Goal: Check status

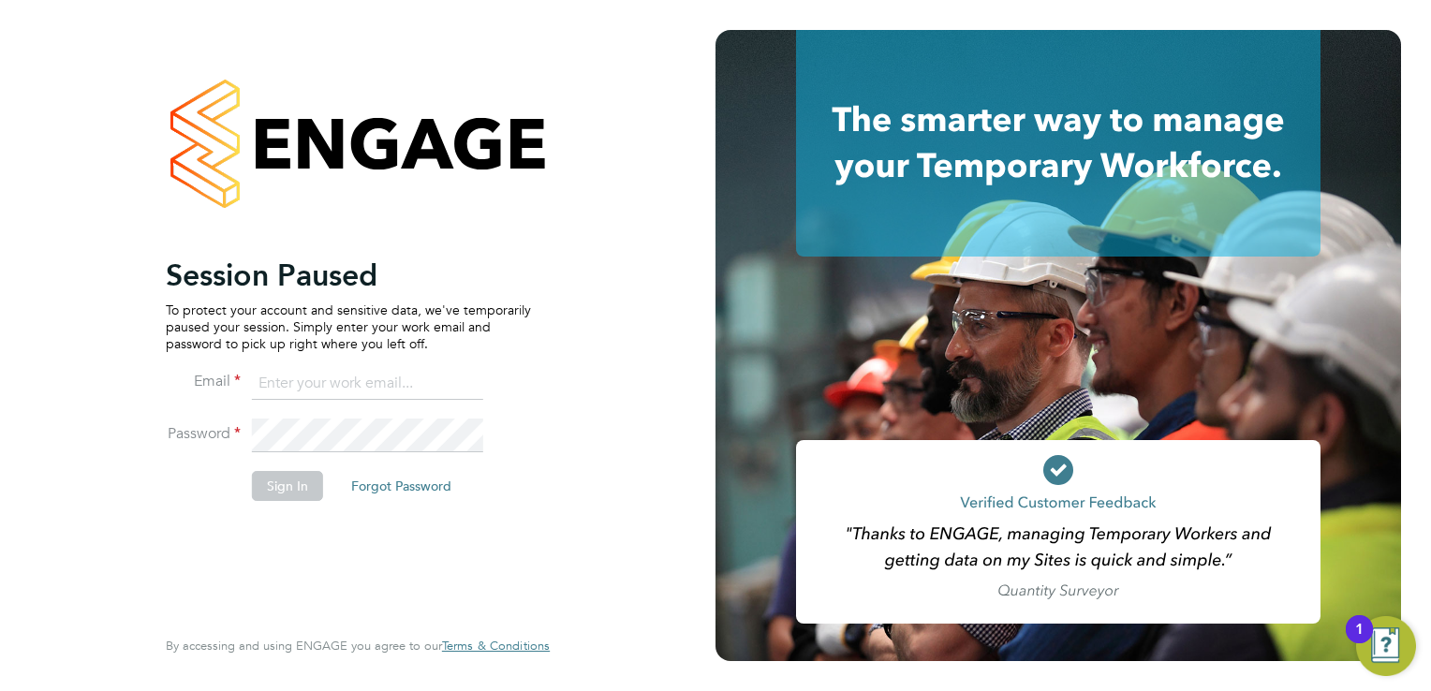
click at [311, 384] on input at bounding box center [367, 384] width 231 height 34
type input "[EMAIL_ADDRESS][PERSON_NAME][DOMAIN_NAME]"
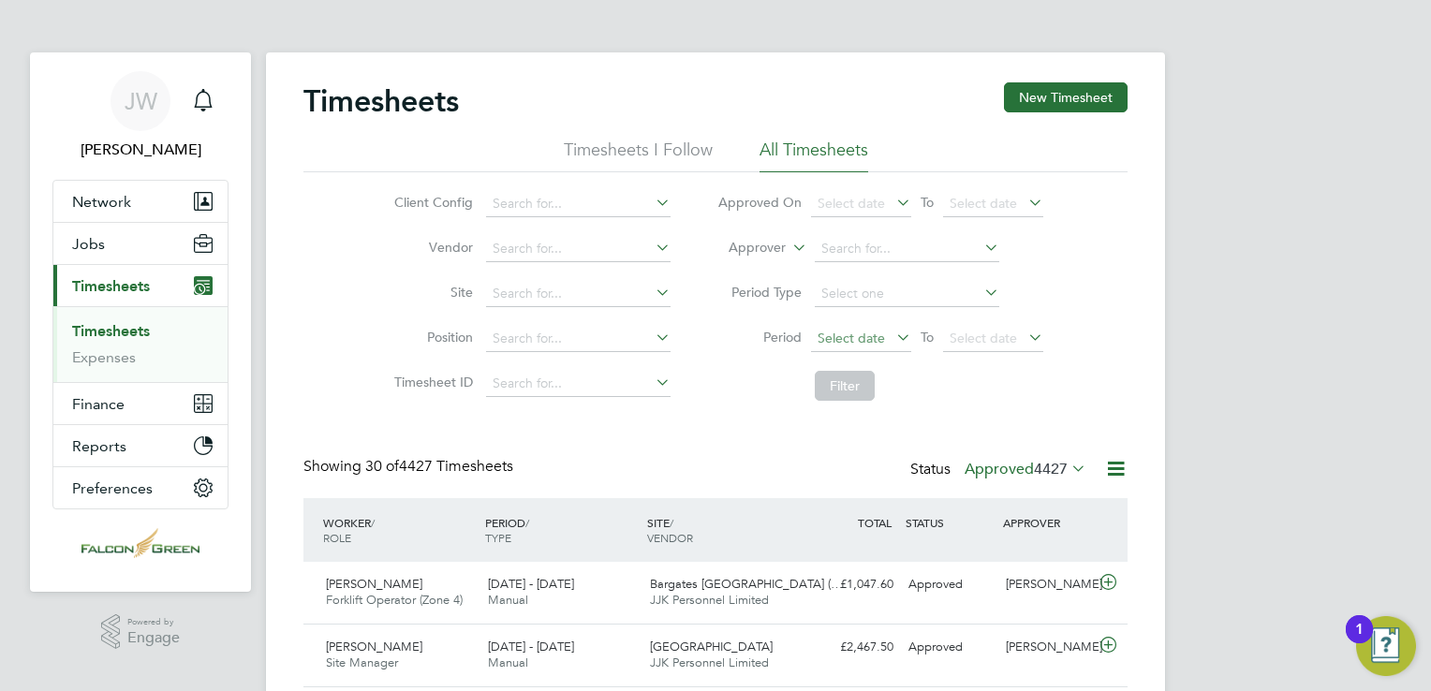
click at [877, 342] on span "Select date" at bounding box center [851, 338] width 67 height 17
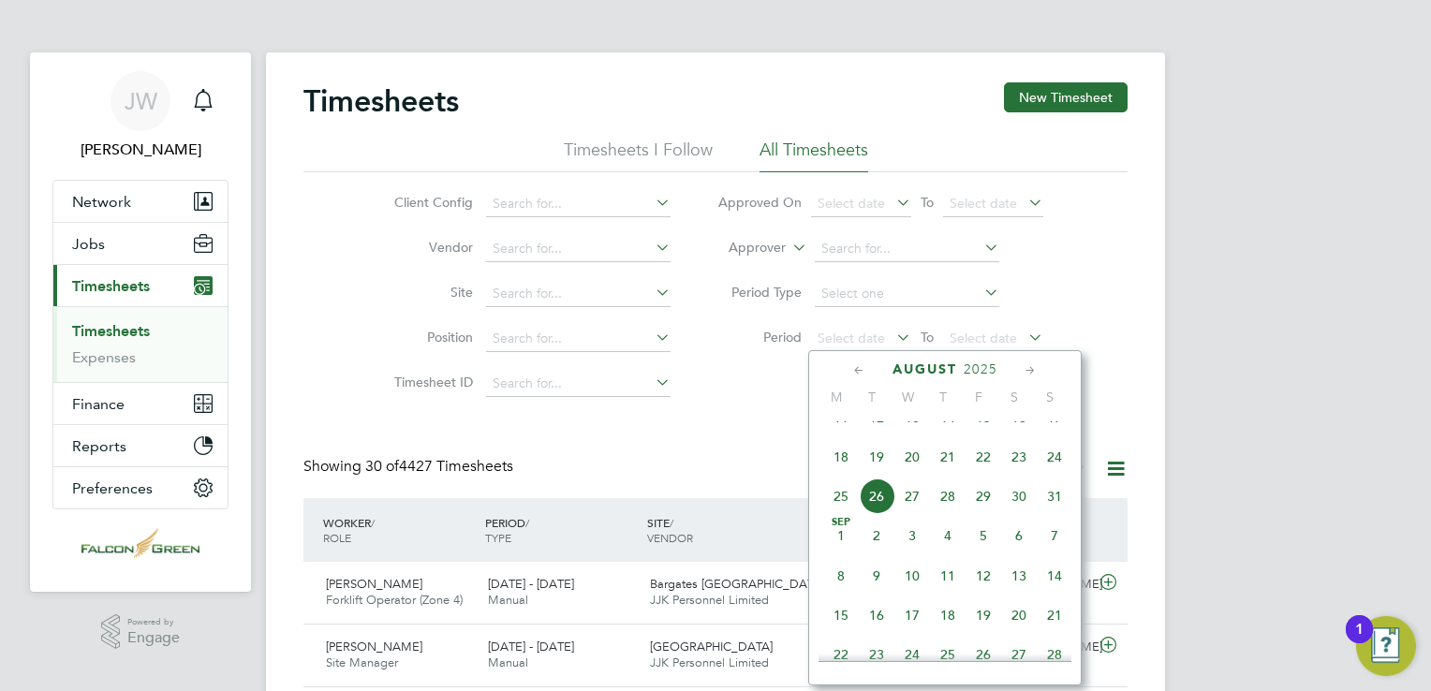
click at [845, 475] on span "18" at bounding box center [841, 457] width 36 height 36
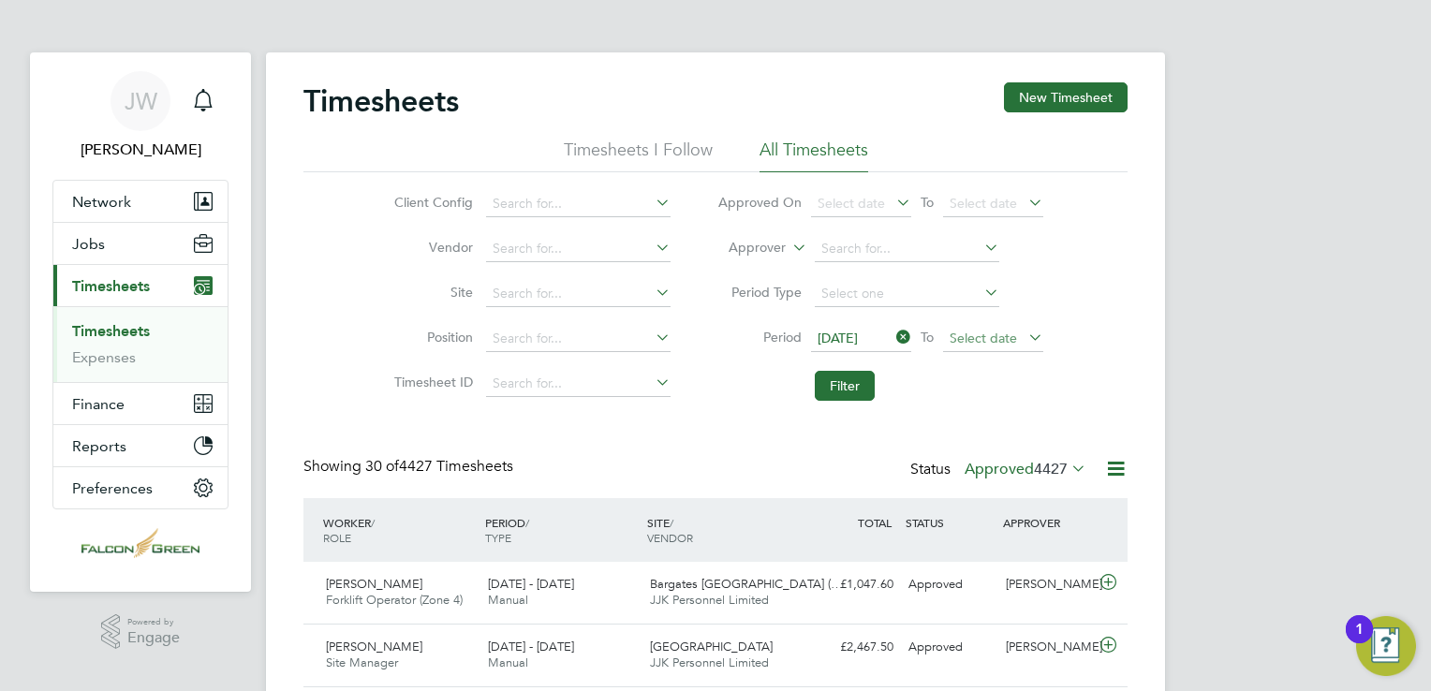
click at [996, 339] on span "Select date" at bounding box center [983, 338] width 67 height 17
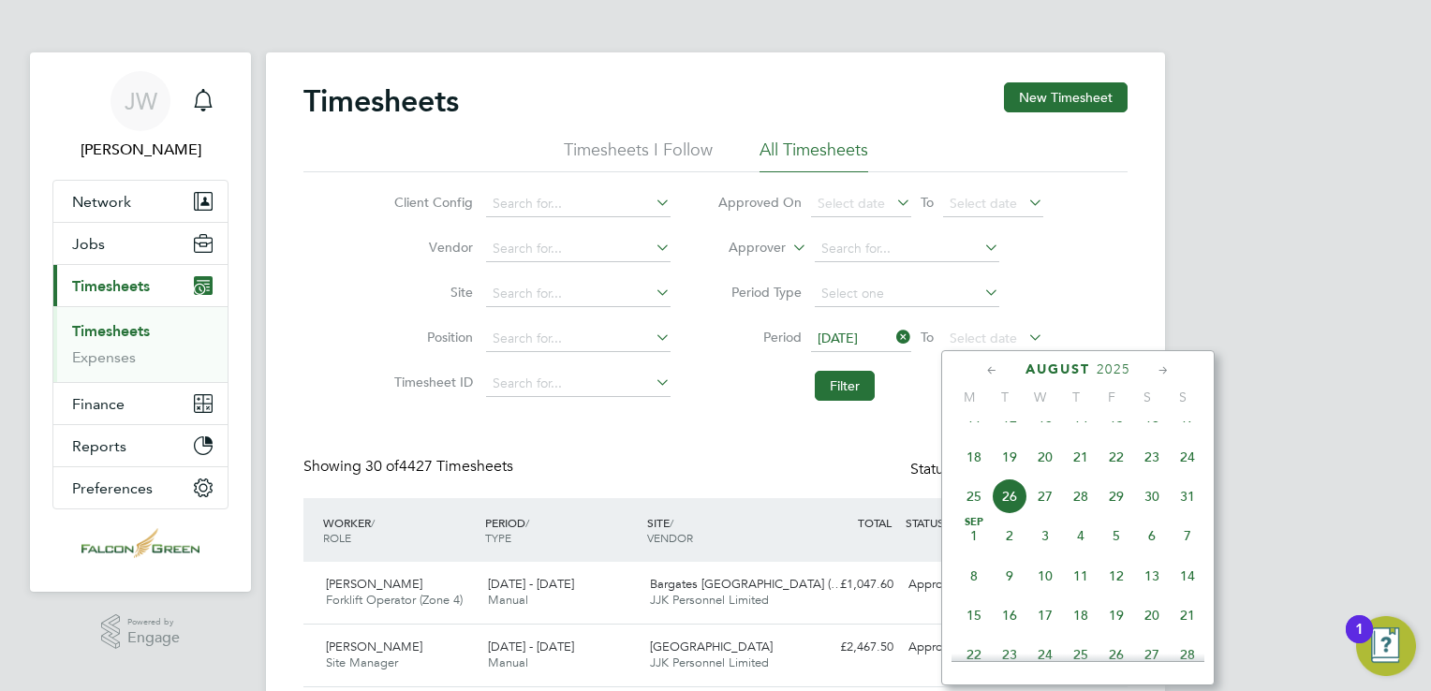
click at [1189, 475] on span "24" at bounding box center [1188, 457] width 36 height 36
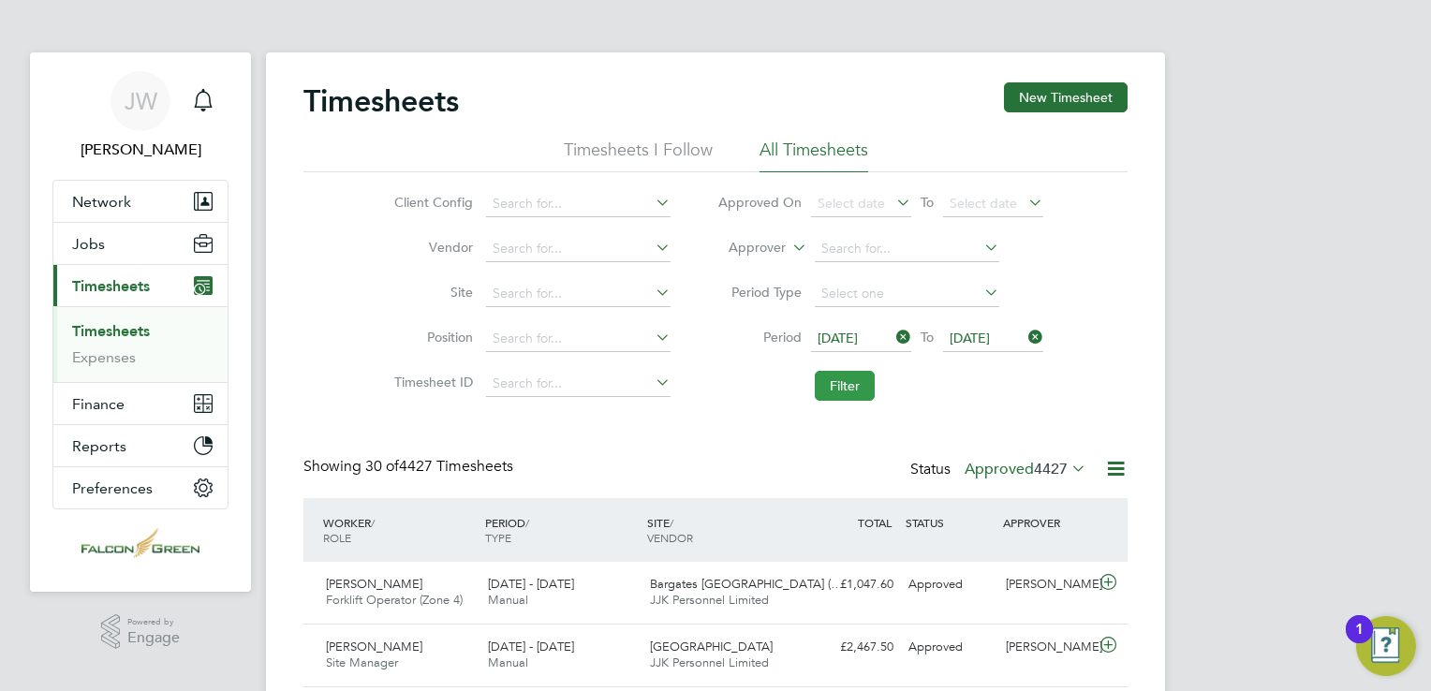
click at [865, 386] on button "Filter" at bounding box center [845, 386] width 60 height 30
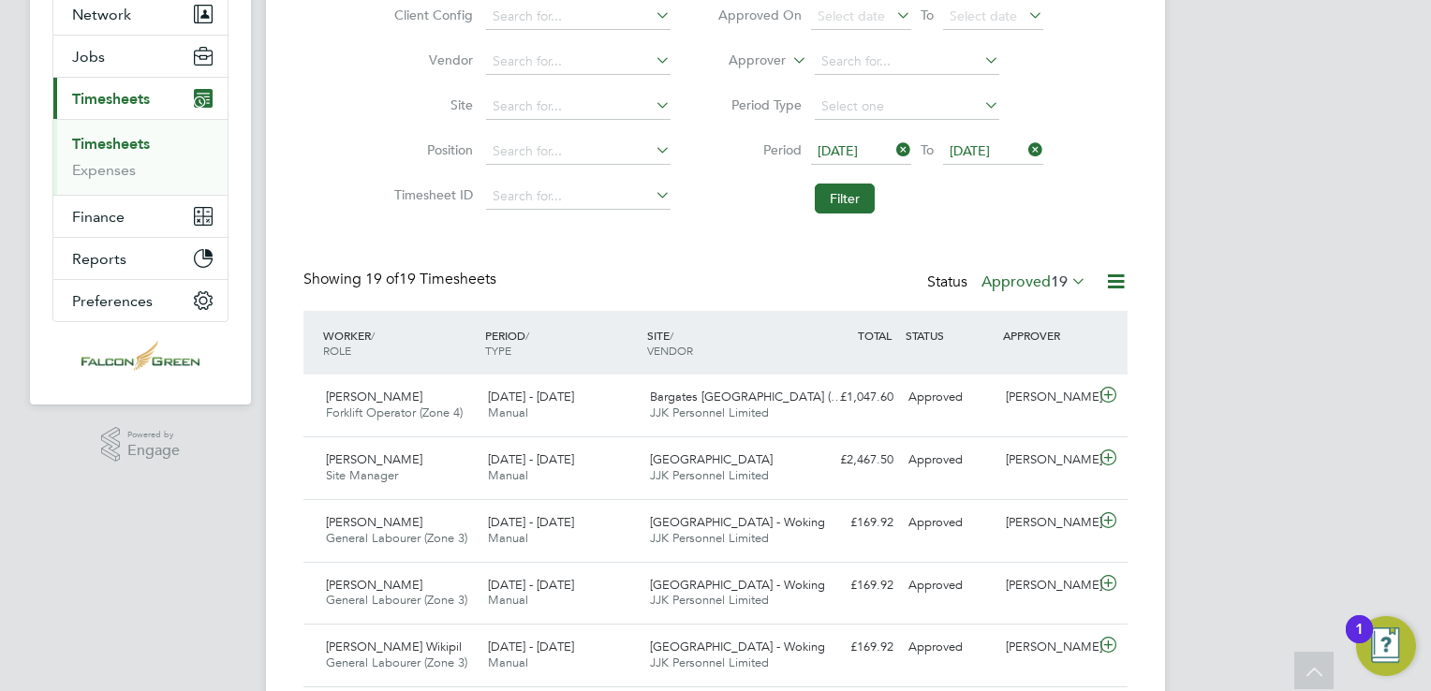
click at [1068, 277] on icon at bounding box center [1068, 281] width 0 height 26
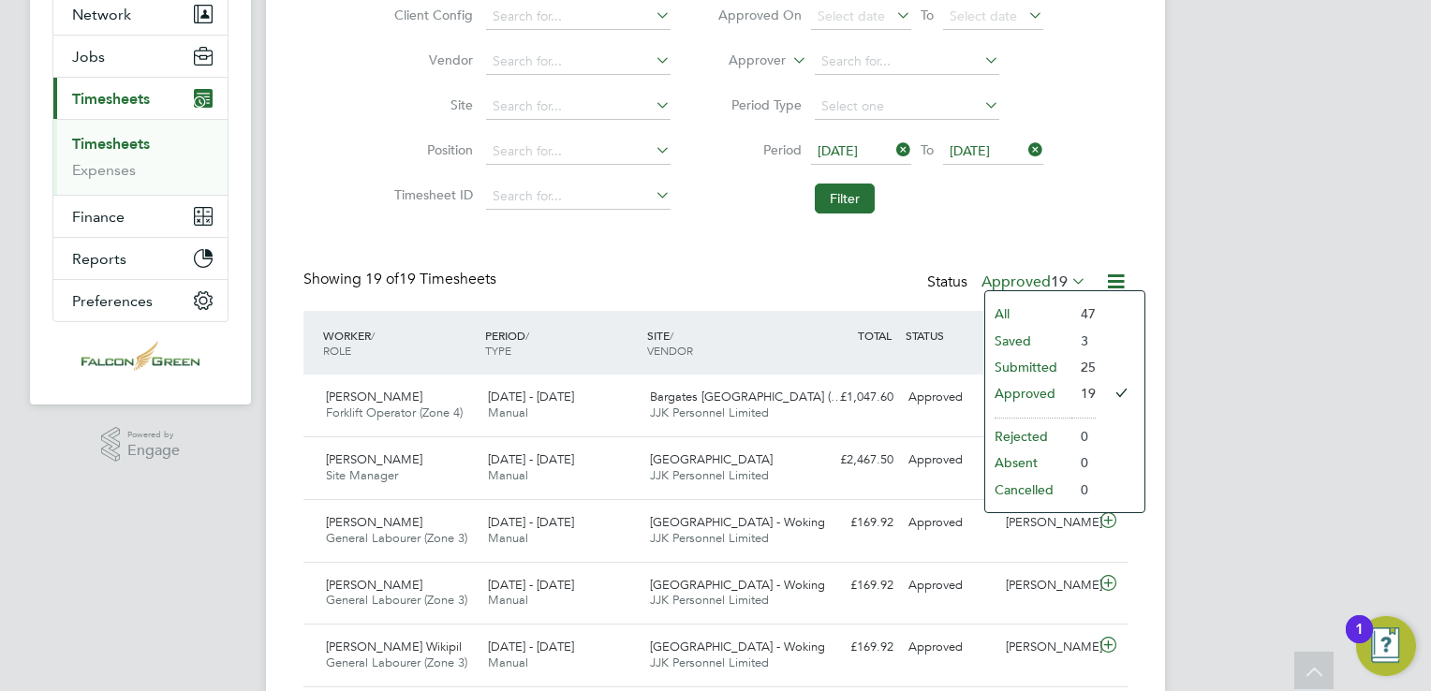
click at [1039, 362] on li "Submitted" at bounding box center [1028, 367] width 86 height 26
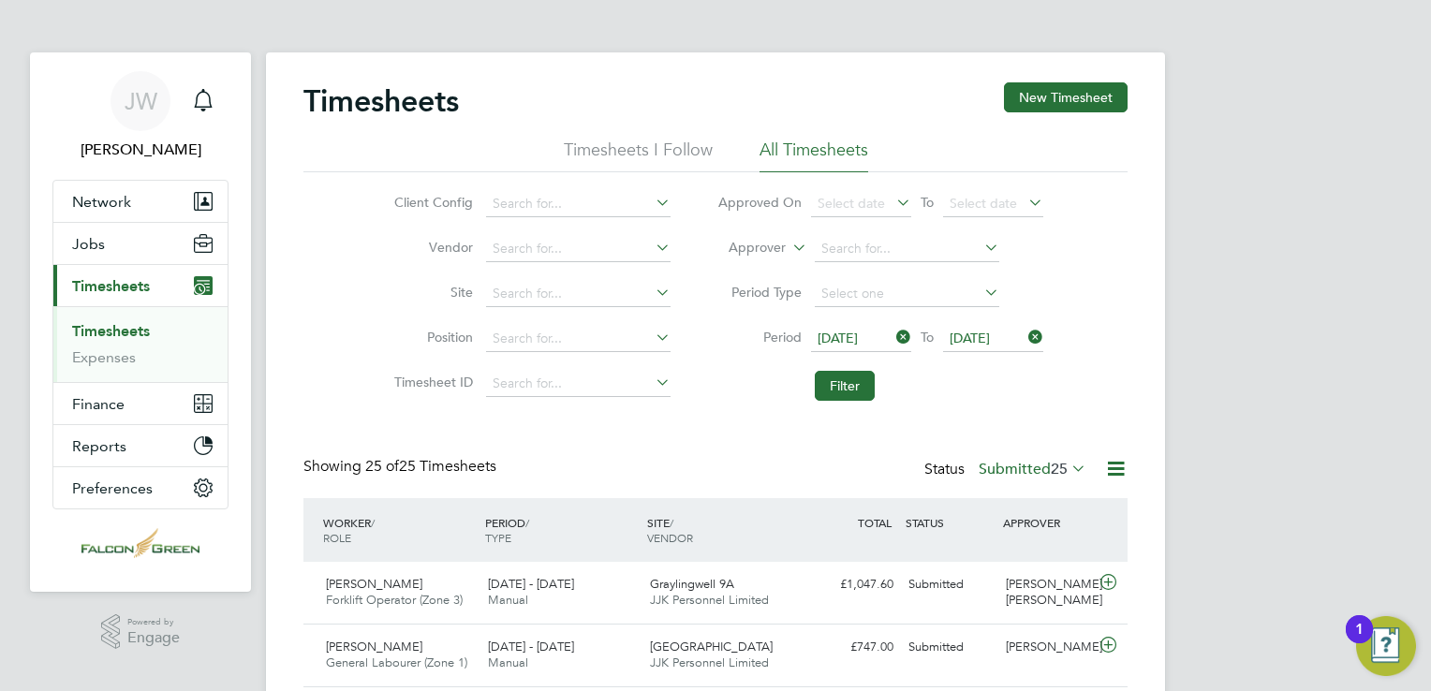
click at [1032, 463] on label "Submitted 25" at bounding box center [1033, 469] width 108 height 19
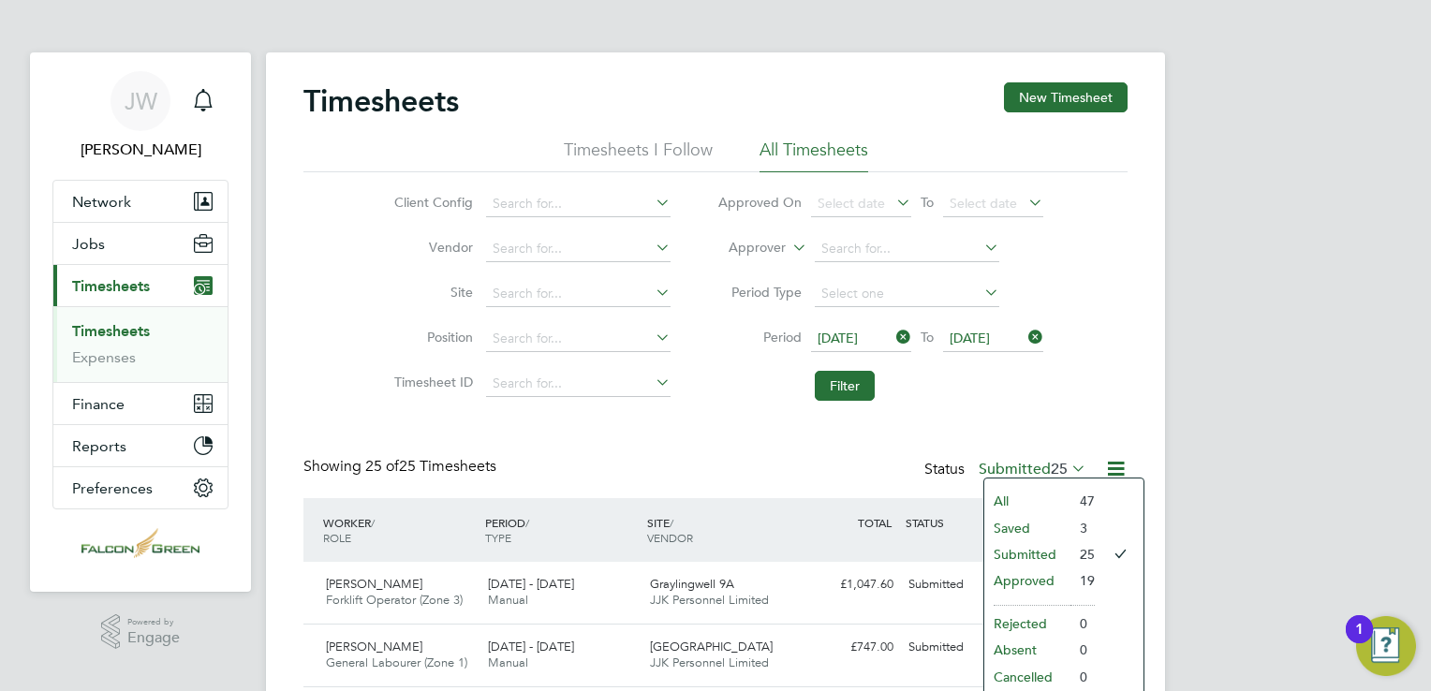
click at [1011, 501] on li "All" at bounding box center [1027, 501] width 86 height 26
